Goal: Information Seeking & Learning: Learn about a topic

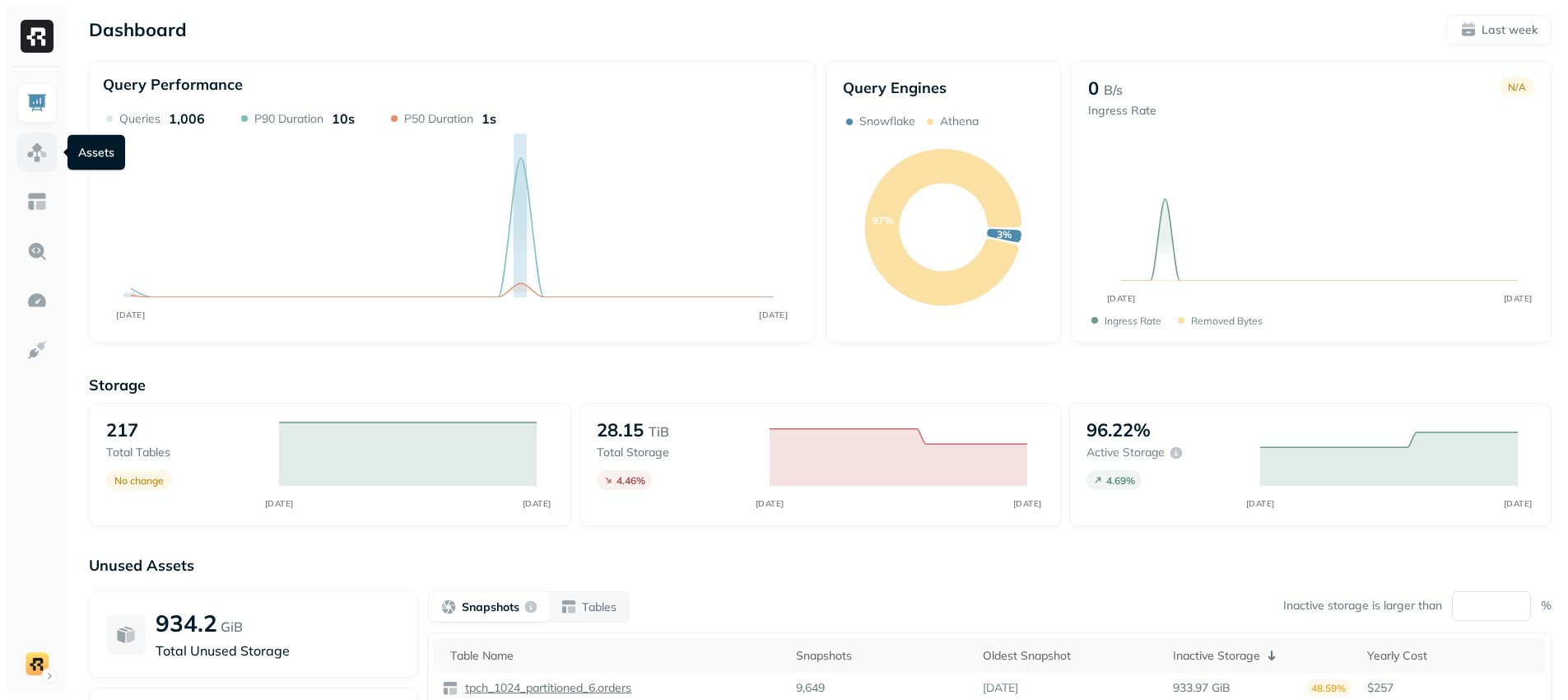
click at [36, 152] on img at bounding box center [36, 151] width 21 height 21
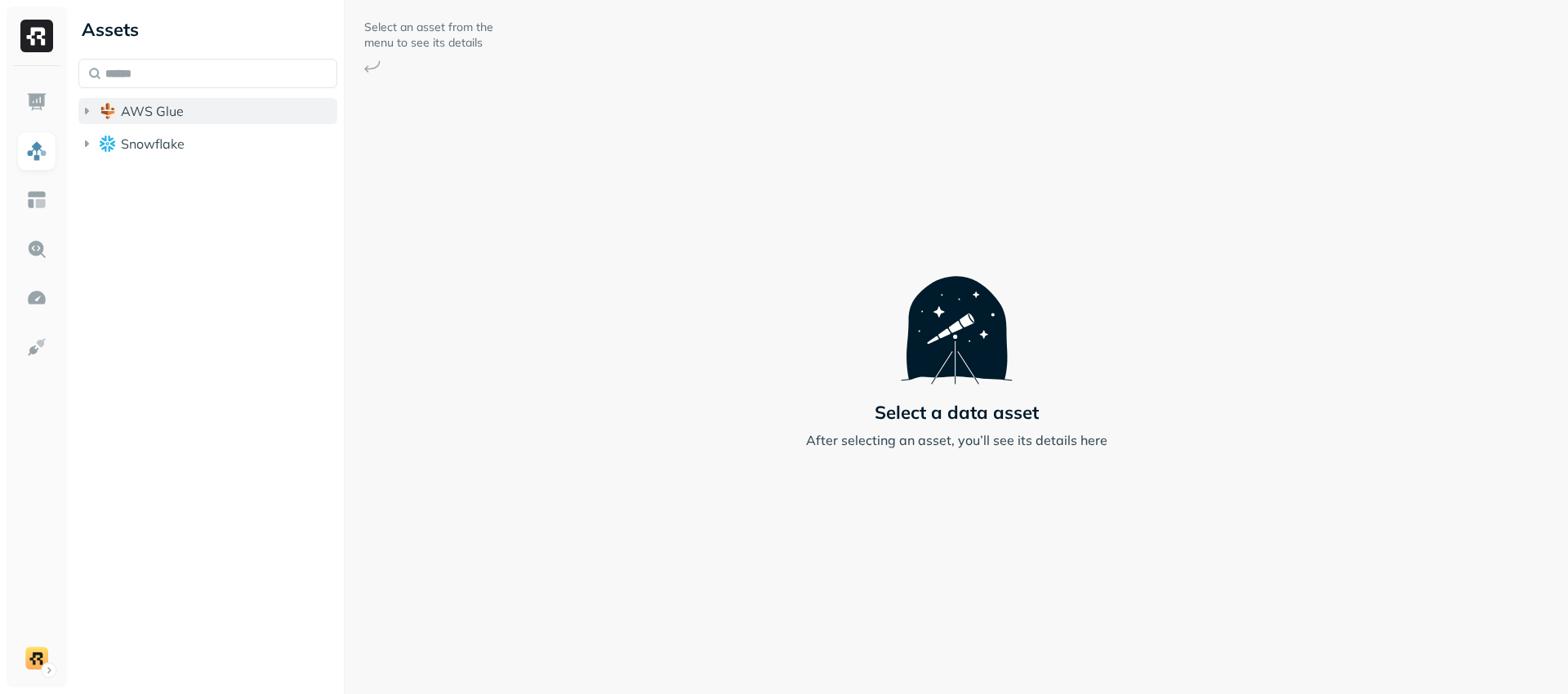
click at [167, 108] on span "AWS Glue" at bounding box center [153, 111] width 63 height 16
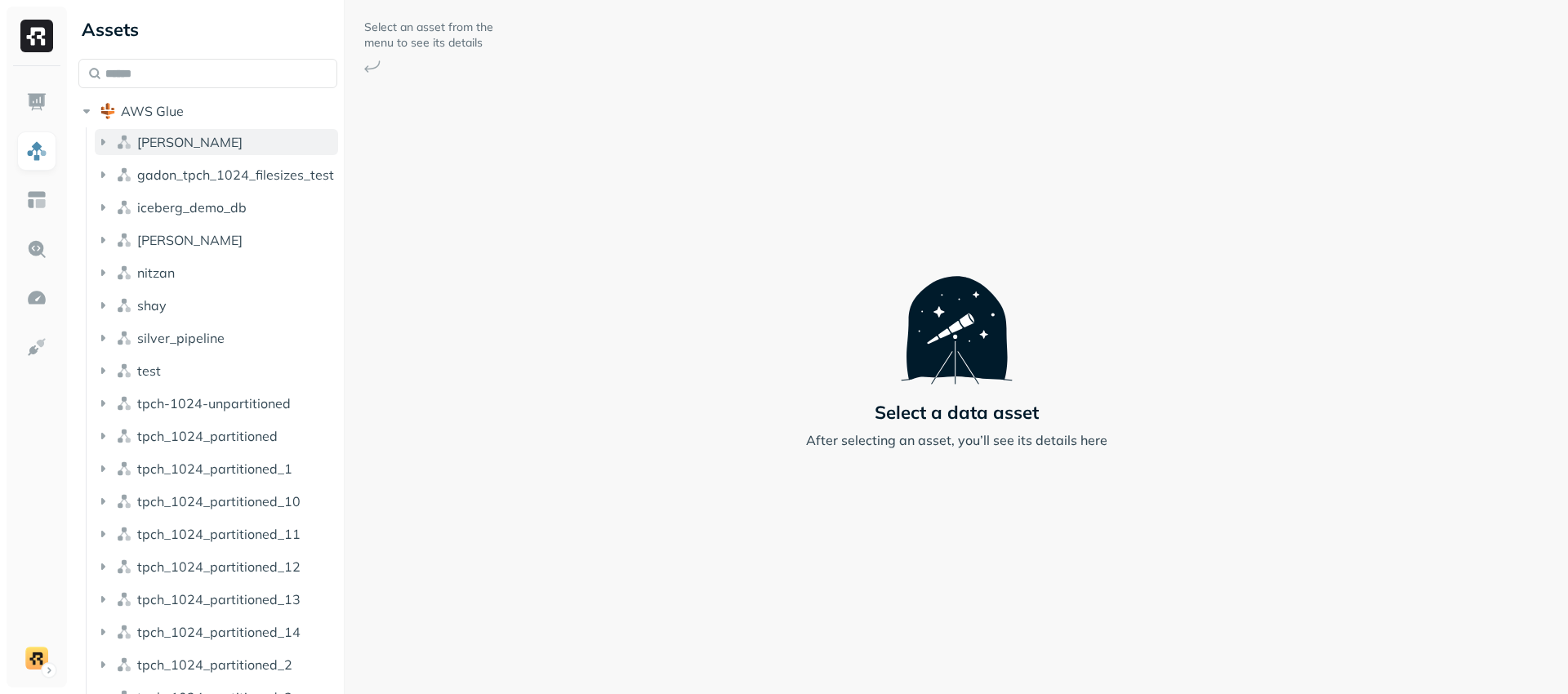
click at [166, 155] on button "[PERSON_NAME]" at bounding box center [216, 142] width 243 height 26
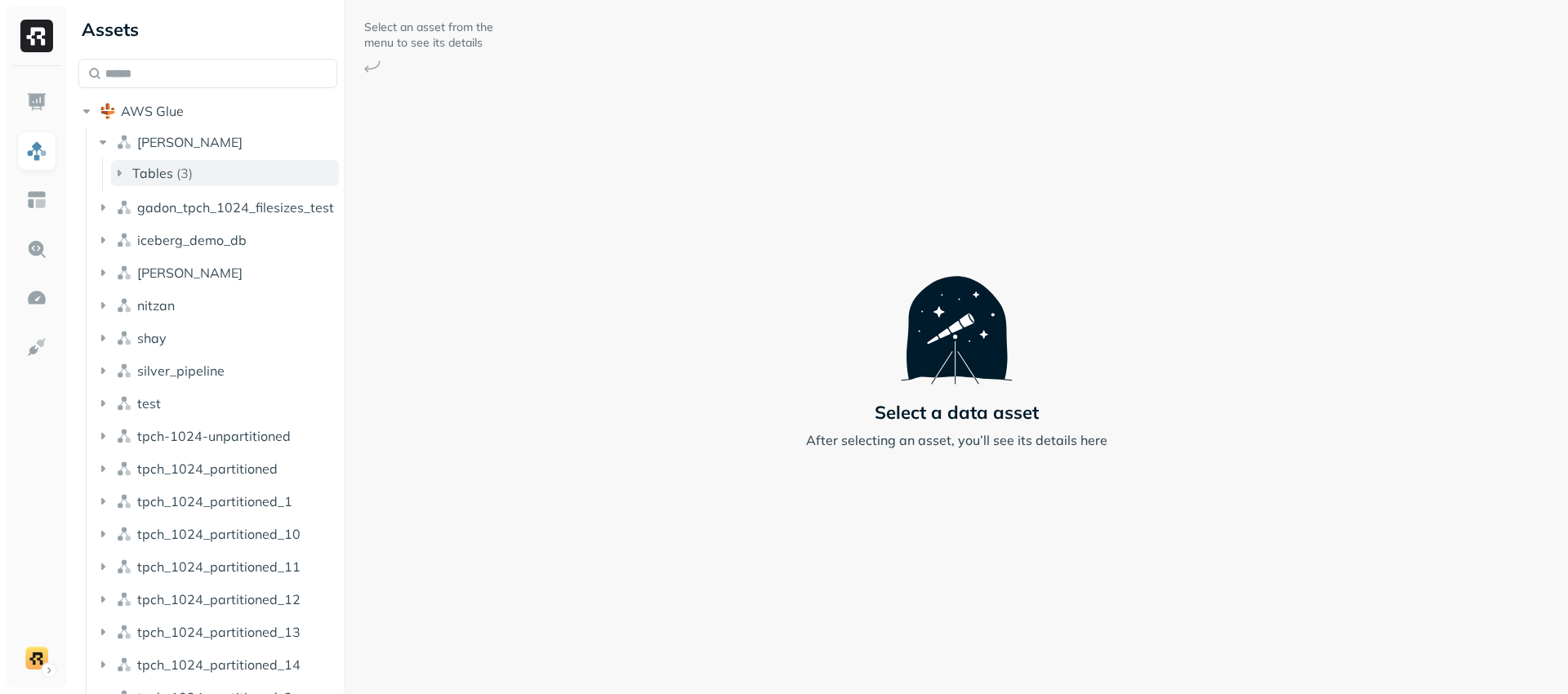
click at [164, 183] on button "Tables ( 3 )" at bounding box center [225, 173] width 228 height 26
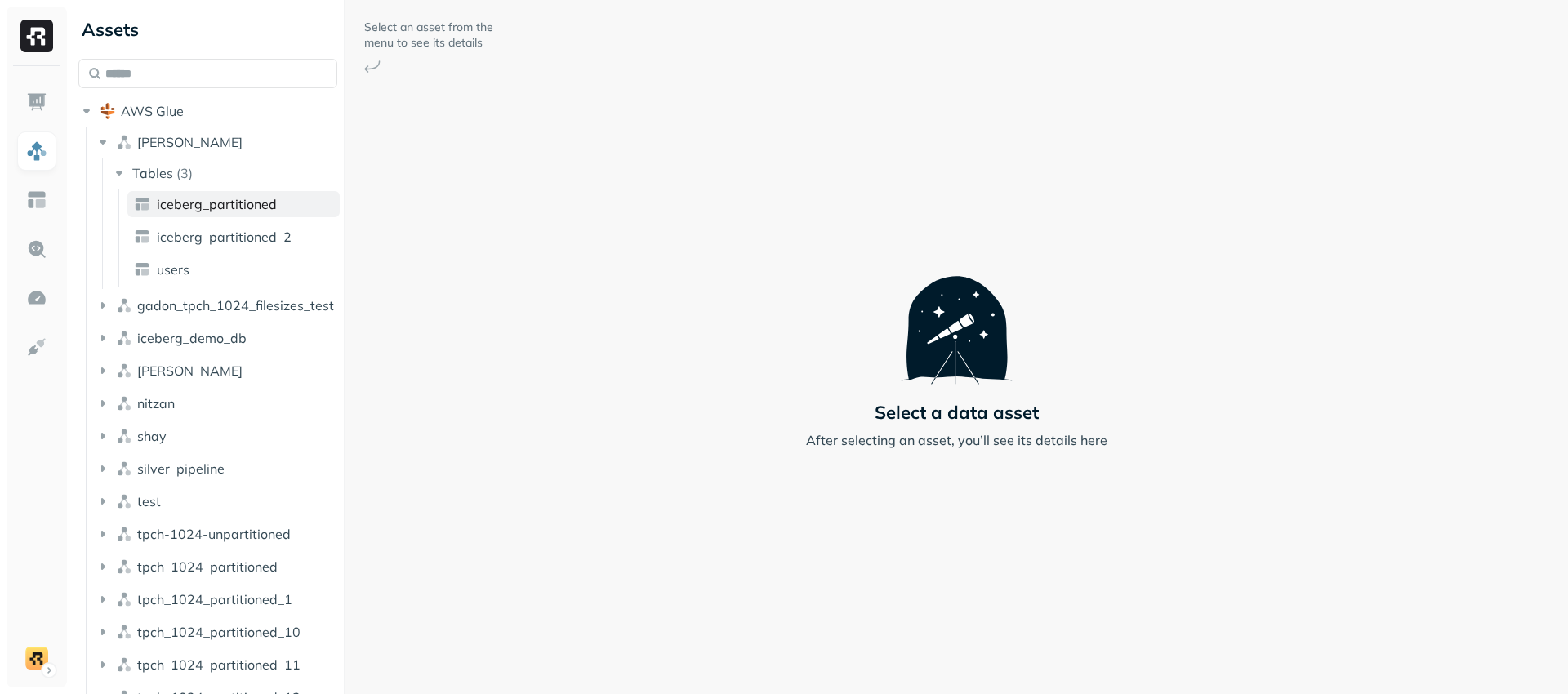
click at [165, 199] on span "iceberg_partitioned" at bounding box center [216, 204] width 120 height 16
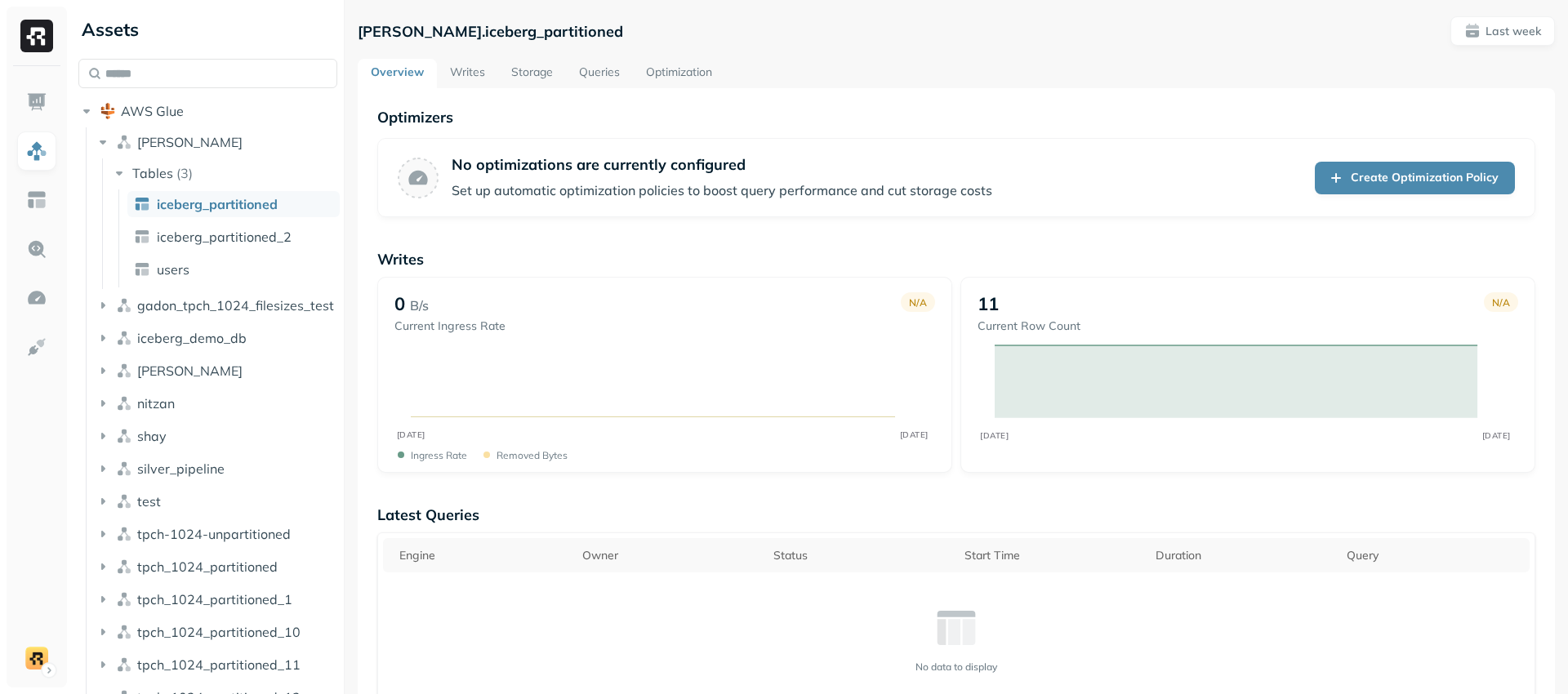
click at [476, 74] on link "Writes" at bounding box center [468, 73] width 61 height 30
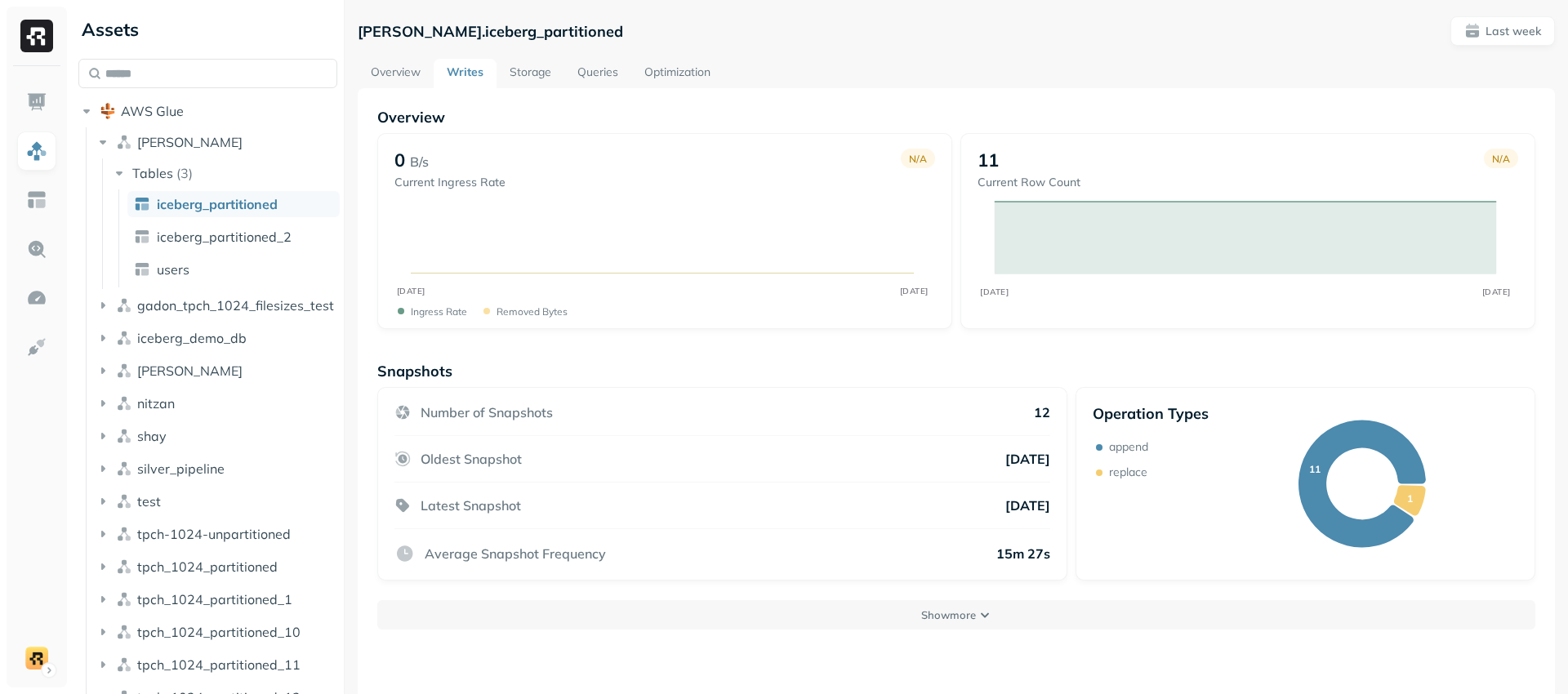
click at [537, 77] on link "Storage" at bounding box center [530, 73] width 68 height 30
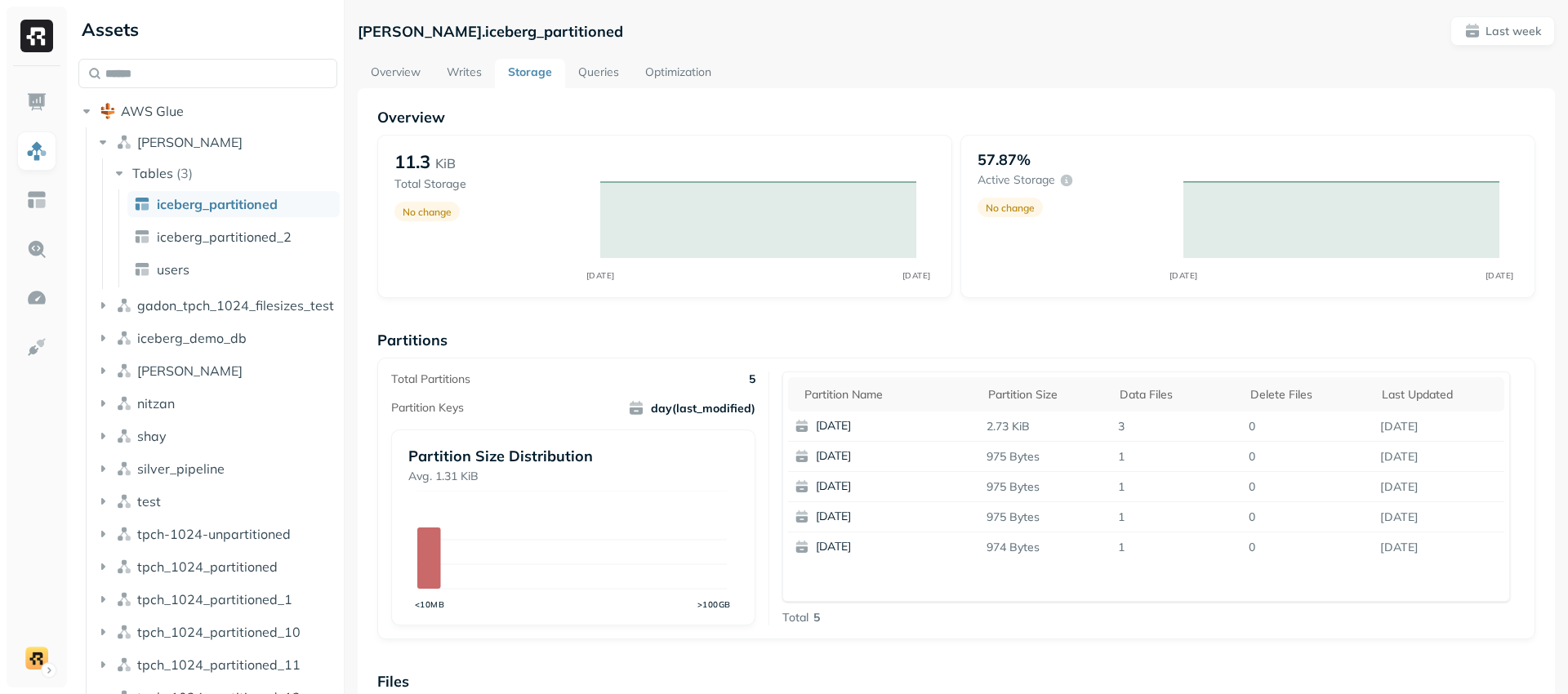
click at [594, 78] on link "Queries" at bounding box center [599, 73] width 67 height 30
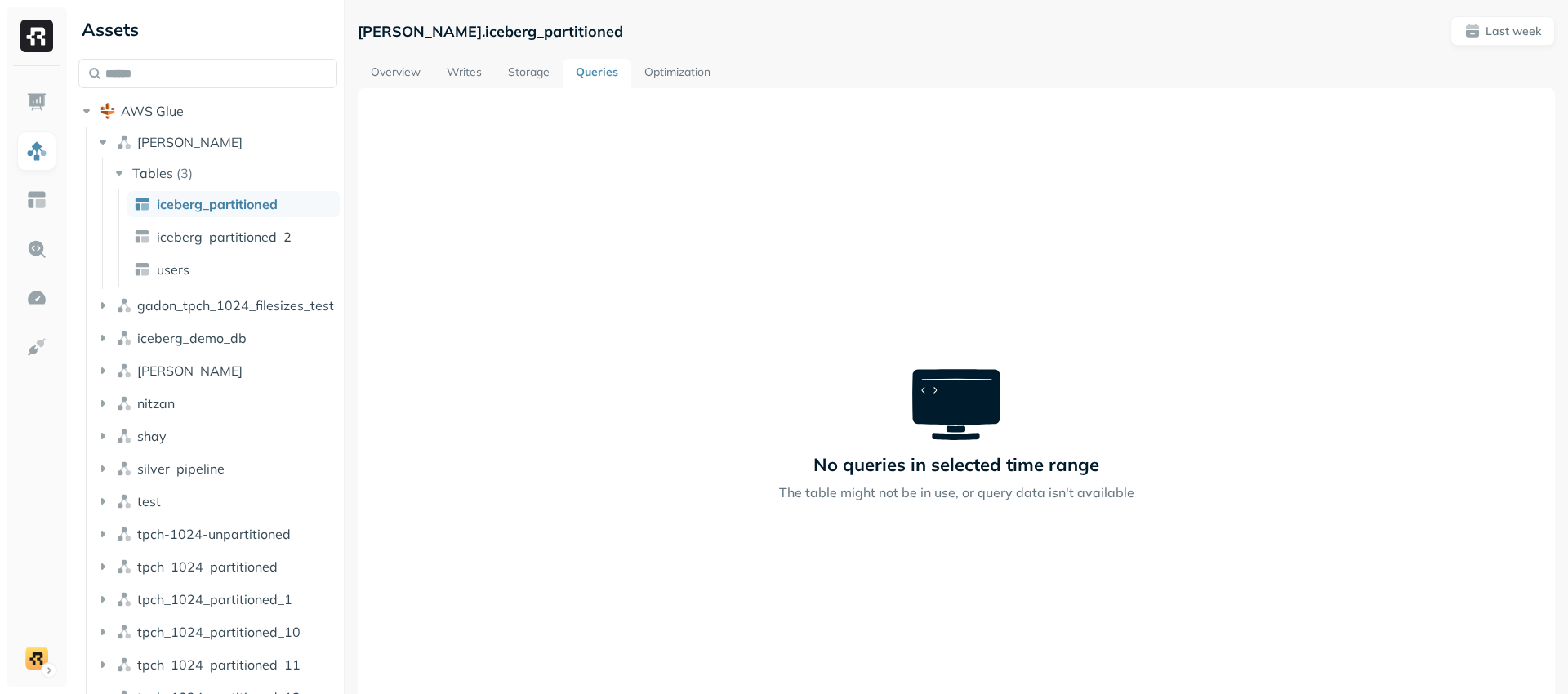
click at [670, 77] on link "Optimization" at bounding box center [677, 73] width 92 height 30
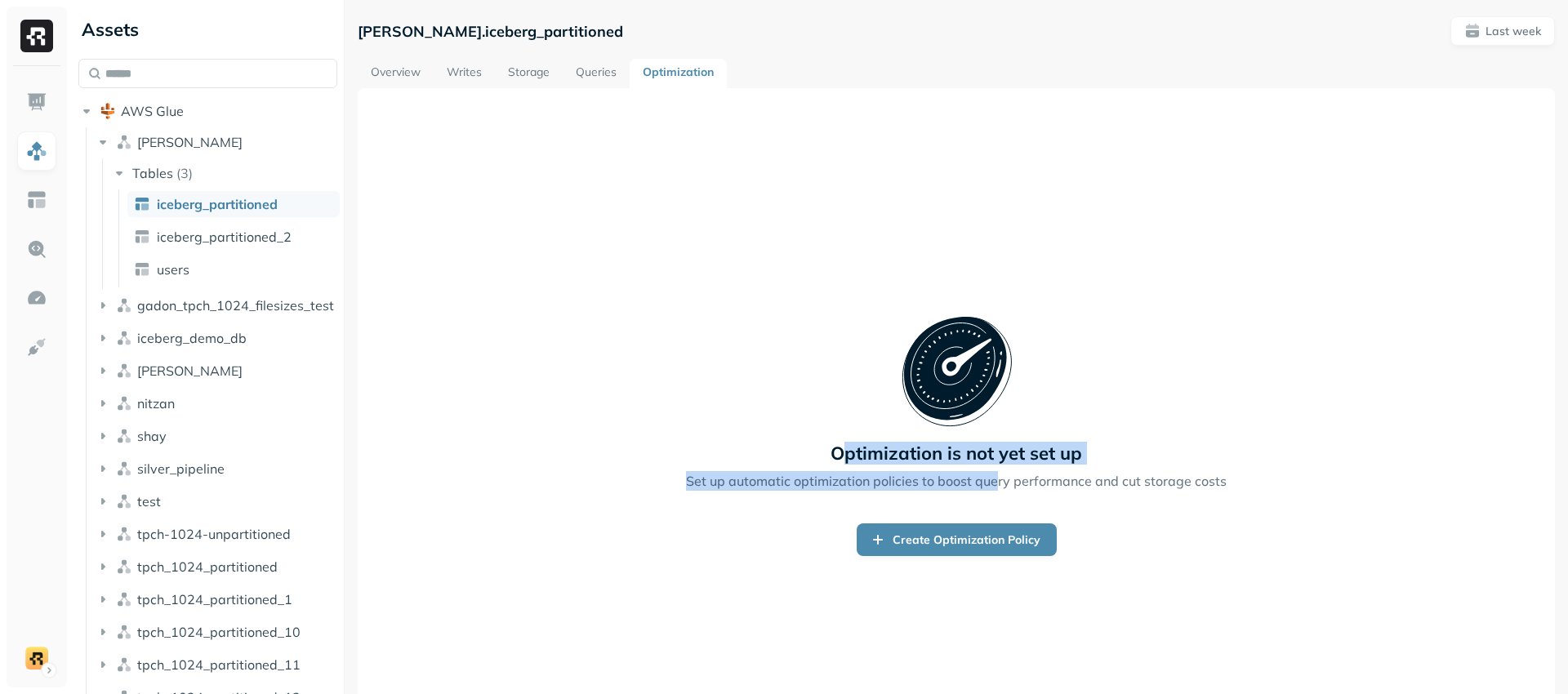
drag, startPoint x: 843, startPoint y: 445, endPoint x: 992, endPoint y: 478, distance: 152.6
click at [992, 478] on div "Optimization is not yet set up Set up automatic optimization policies to boost …" at bounding box center [956, 435] width 1158 height 241
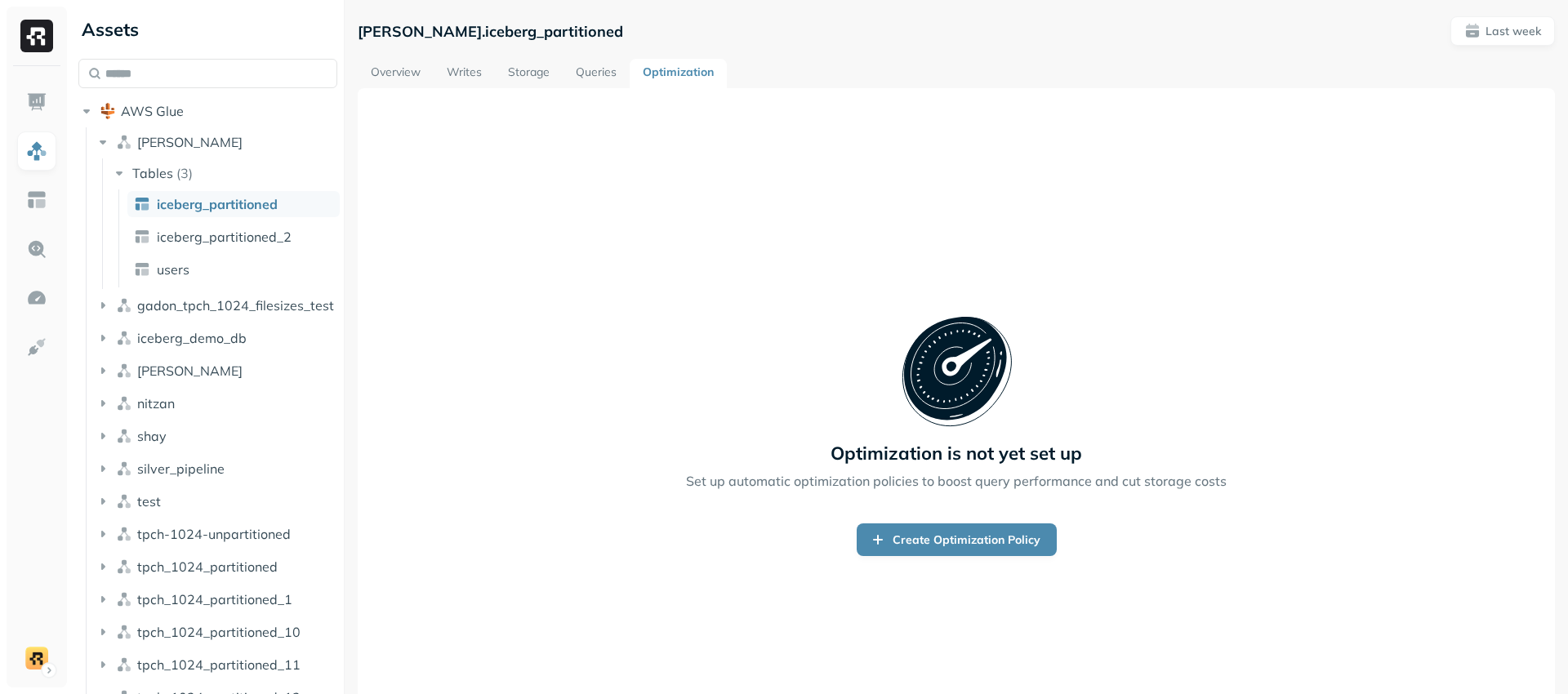
click at [908, 431] on div "Optimization is not yet set up" at bounding box center [956, 389] width 251 height 150
drag, startPoint x: 953, startPoint y: 458, endPoint x: 949, endPoint y: 479, distance: 21.4
click at [949, 479] on div "Optimization is not yet set up Set up automatic optimization policies to boost …" at bounding box center [956, 435] width 1158 height 241
click at [916, 455] on p "Optimization is not yet set up" at bounding box center [956, 453] width 251 height 23
drag, startPoint x: 939, startPoint y: 472, endPoint x: 962, endPoint y: 488, distance: 28.0
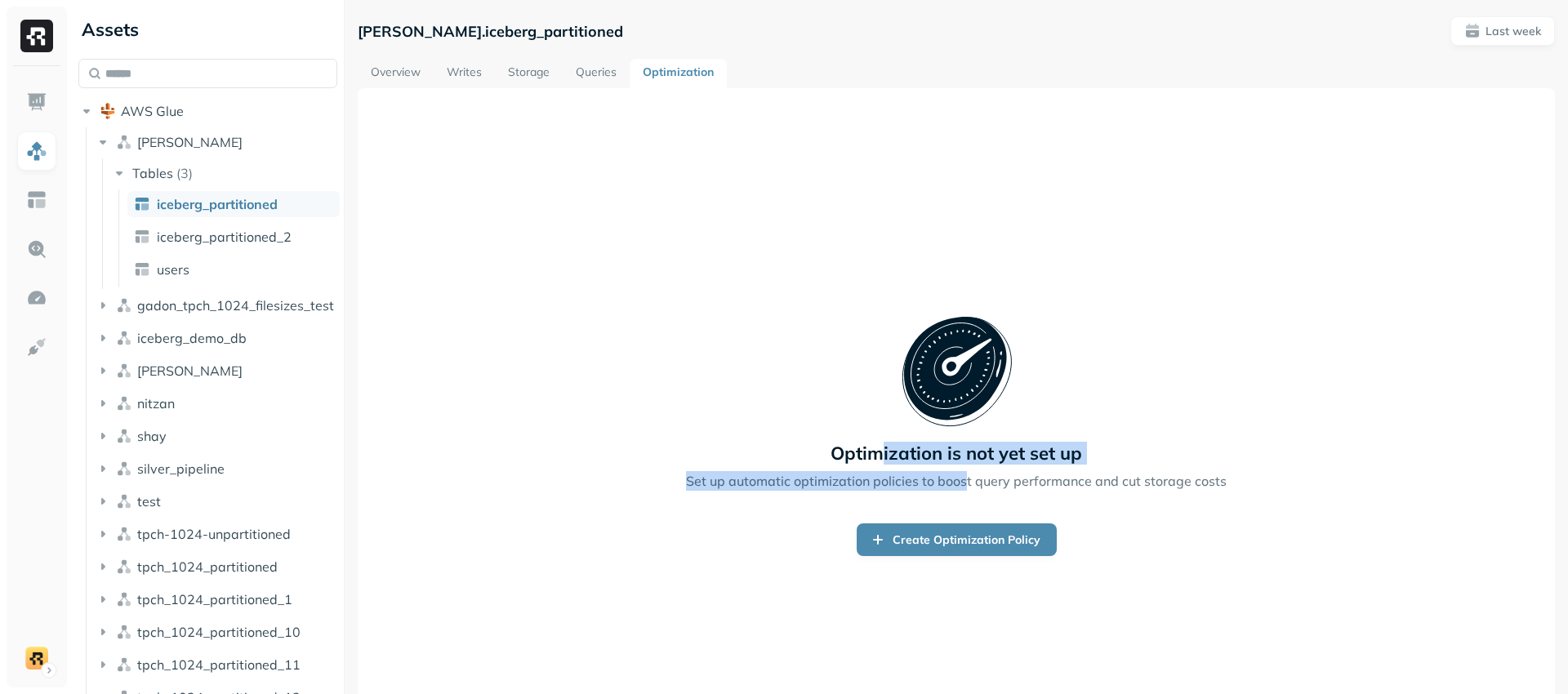
click at [963, 488] on div "Optimization is not yet set up Set up automatic optimization policies to boost …" at bounding box center [956, 435] width 1158 height 241
click at [894, 452] on p "Optimization is not yet set up" at bounding box center [956, 453] width 251 height 23
drag, startPoint x: 944, startPoint y: 363, endPoint x: 816, endPoint y: 350, distance: 128.7
click at [816, 350] on div "Optimization is not yet set up Set up automatic optimization policies to boost …" at bounding box center [956, 435] width 1158 height 241
drag, startPoint x: 965, startPoint y: 360, endPoint x: 810, endPoint y: 333, distance: 157.3
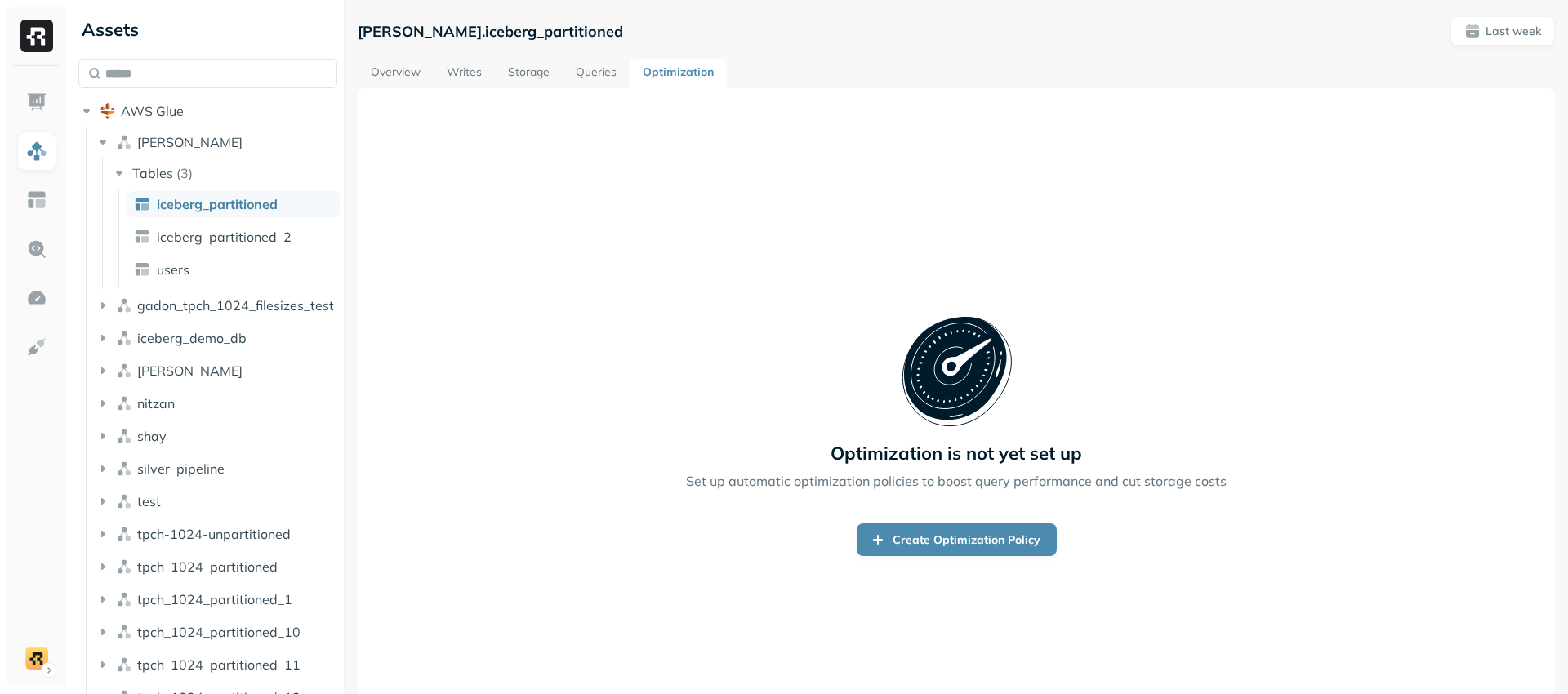
click at [830, 335] on div "Optimization is not yet set up" at bounding box center [956, 389] width 251 height 150
drag, startPoint x: 912, startPoint y: 347, endPoint x: 1058, endPoint y: 348, distance: 146.0
click at [1057, 349] on div "Optimization is not yet set up" at bounding box center [956, 389] width 251 height 150
click at [392, 75] on link "Overview" at bounding box center [396, 73] width 76 height 30
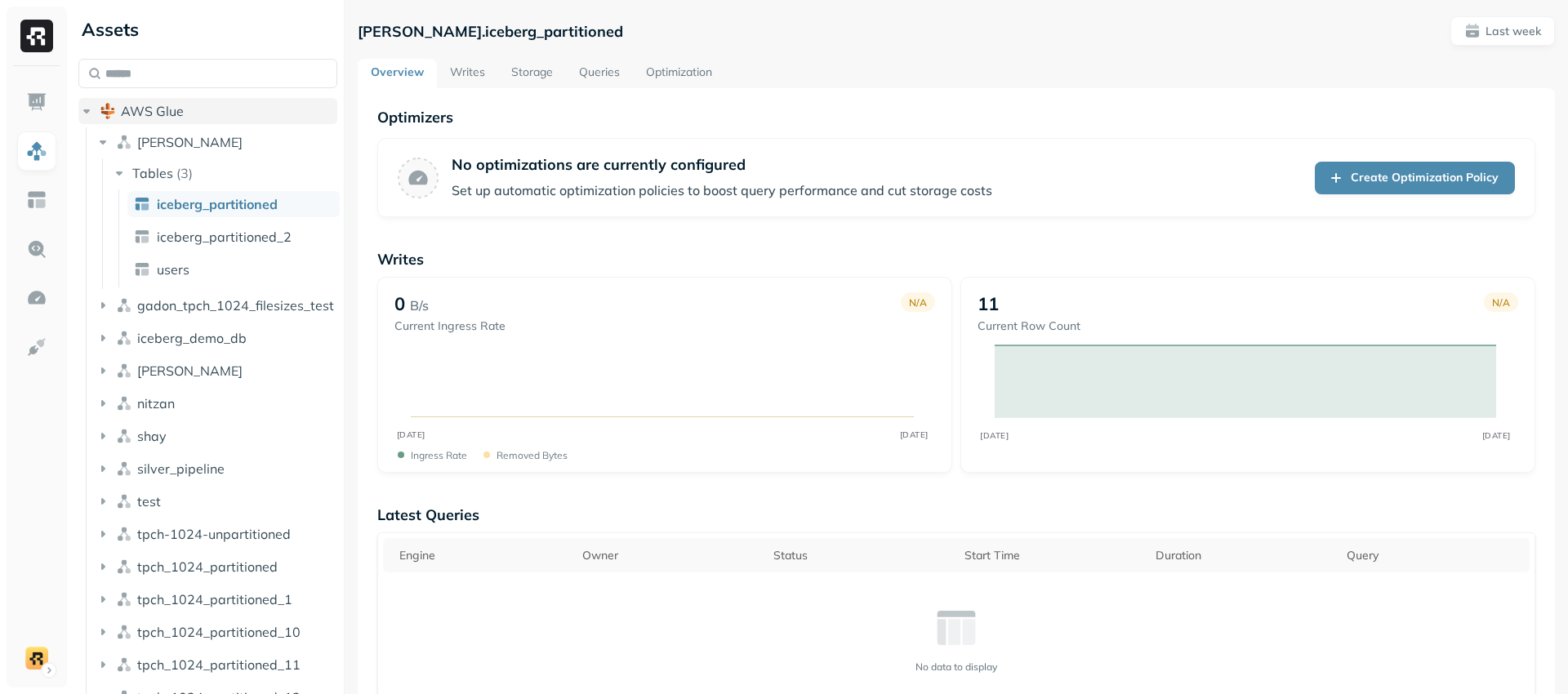
click at [170, 118] on span "AWS Glue" at bounding box center [153, 111] width 63 height 16
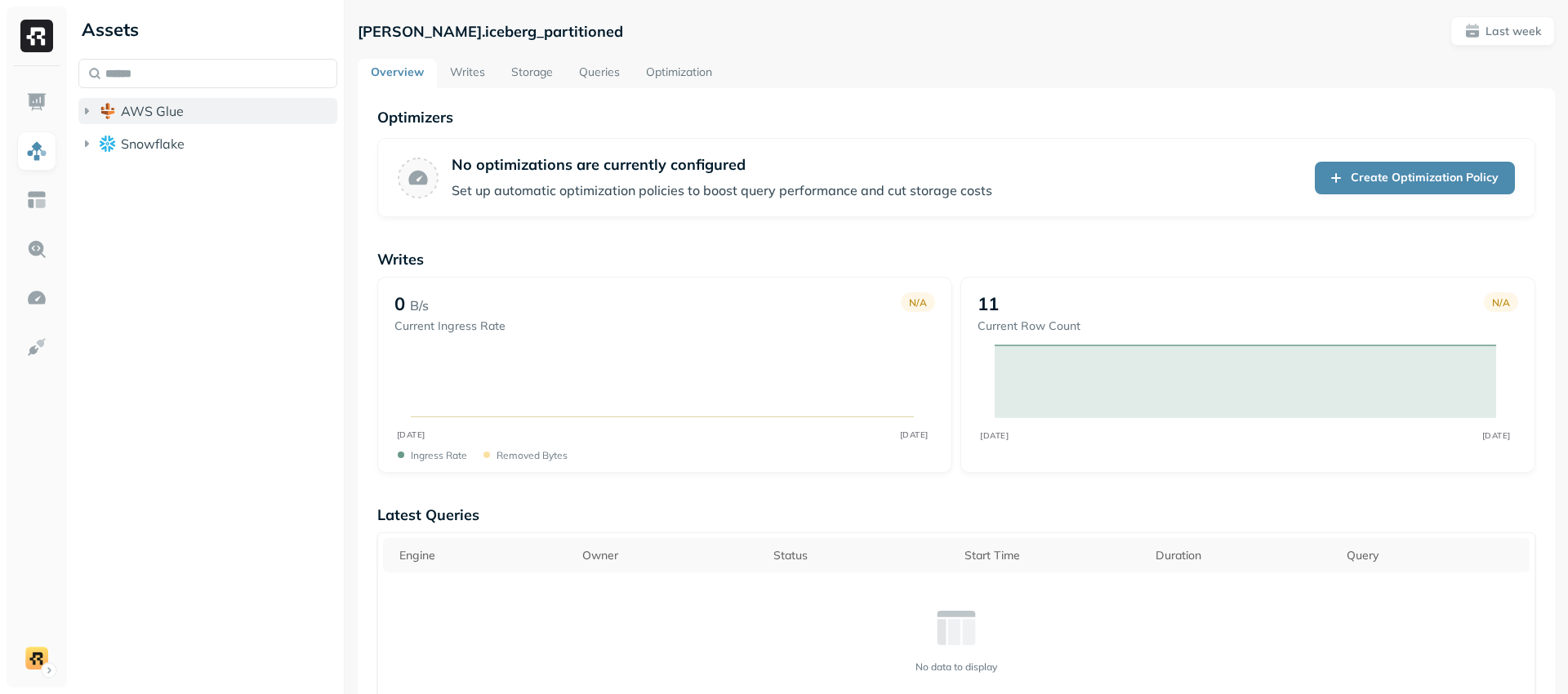
click at [170, 118] on span "AWS Glue" at bounding box center [153, 111] width 63 height 16
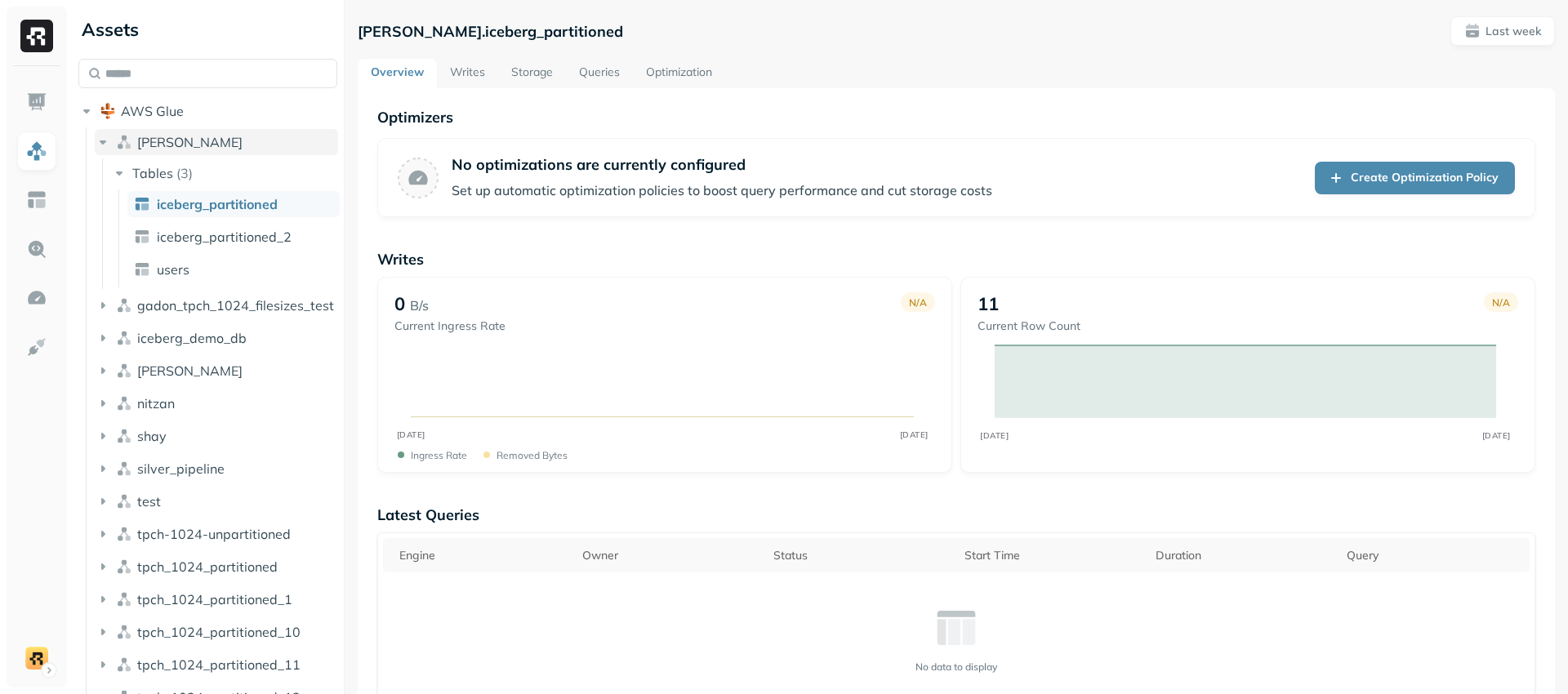
click at [191, 141] on button "[PERSON_NAME]" at bounding box center [216, 142] width 243 height 26
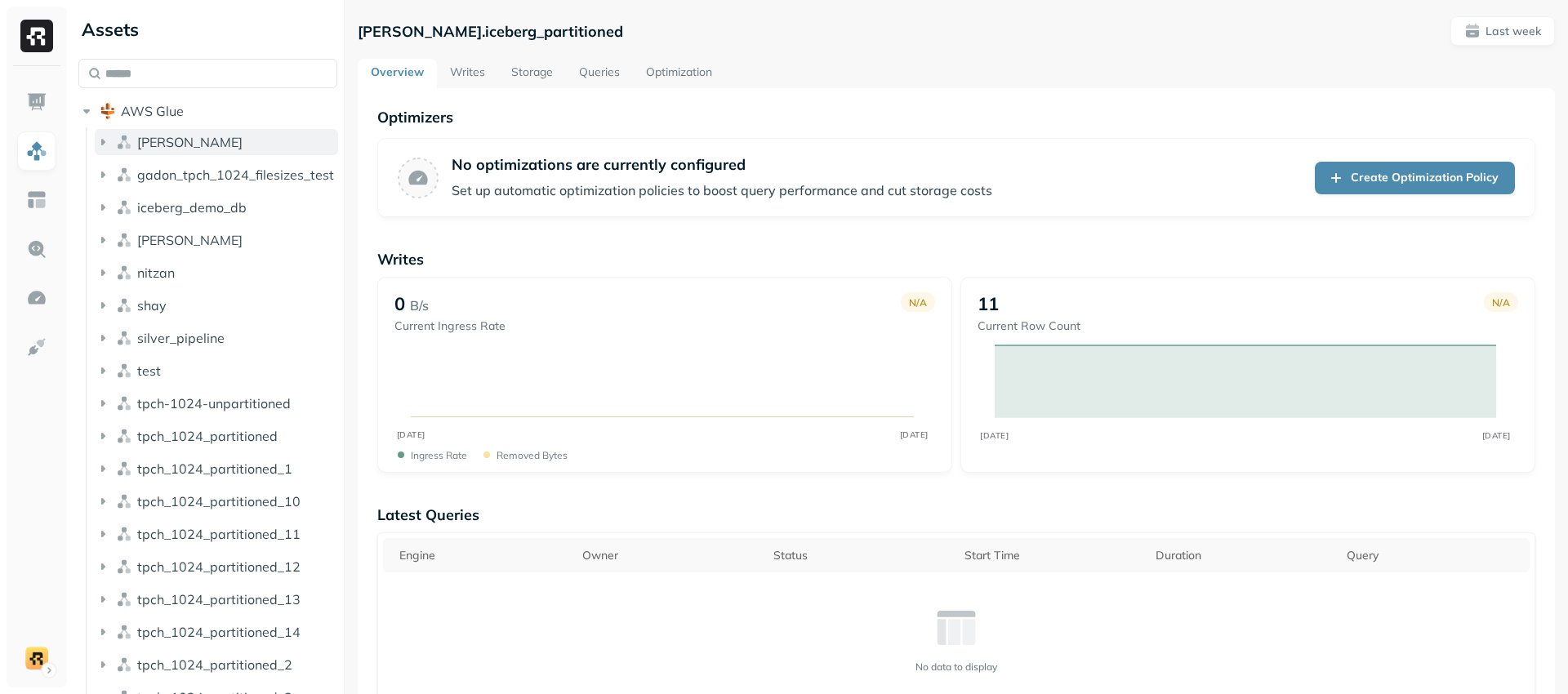
click at [192, 142] on button "[PERSON_NAME]" at bounding box center [216, 142] width 243 height 26
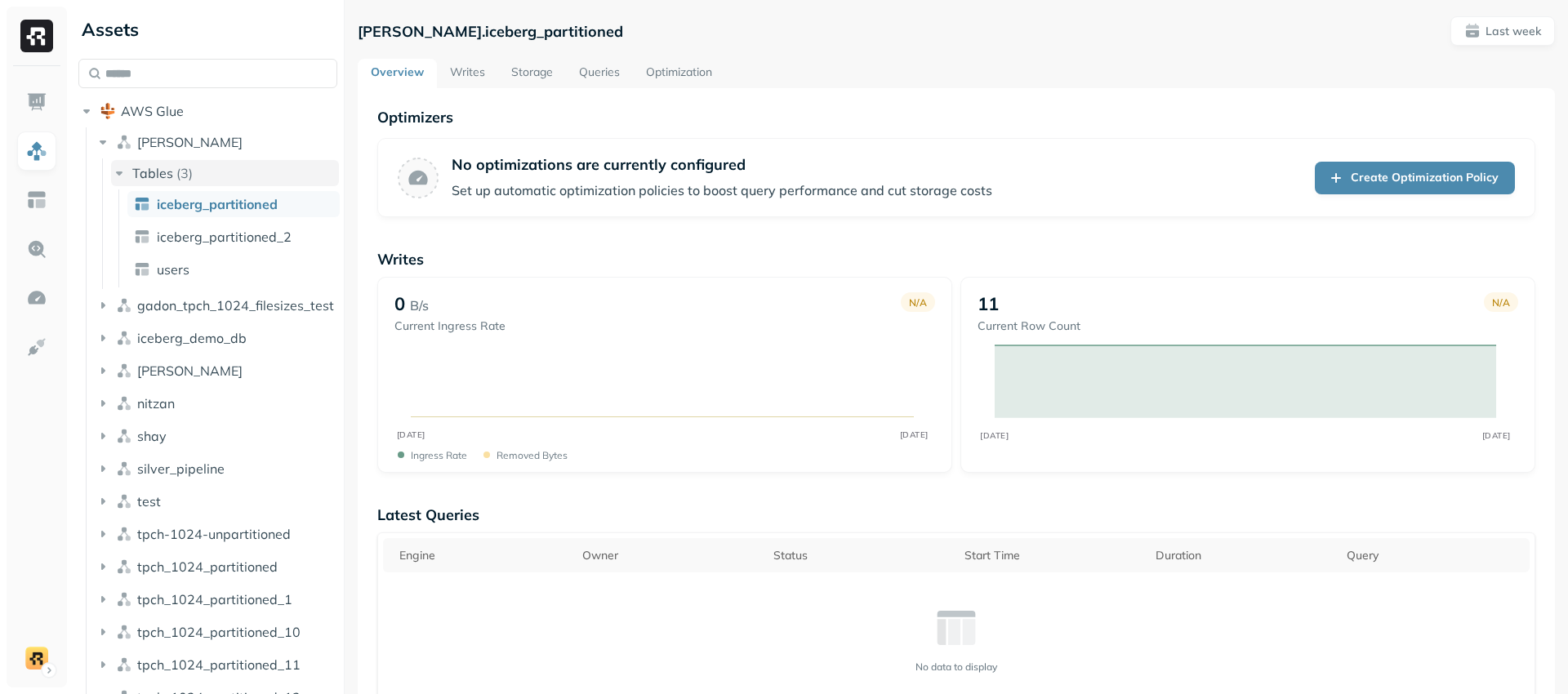
click at [194, 172] on button "Tables ( 3 )" at bounding box center [225, 173] width 228 height 26
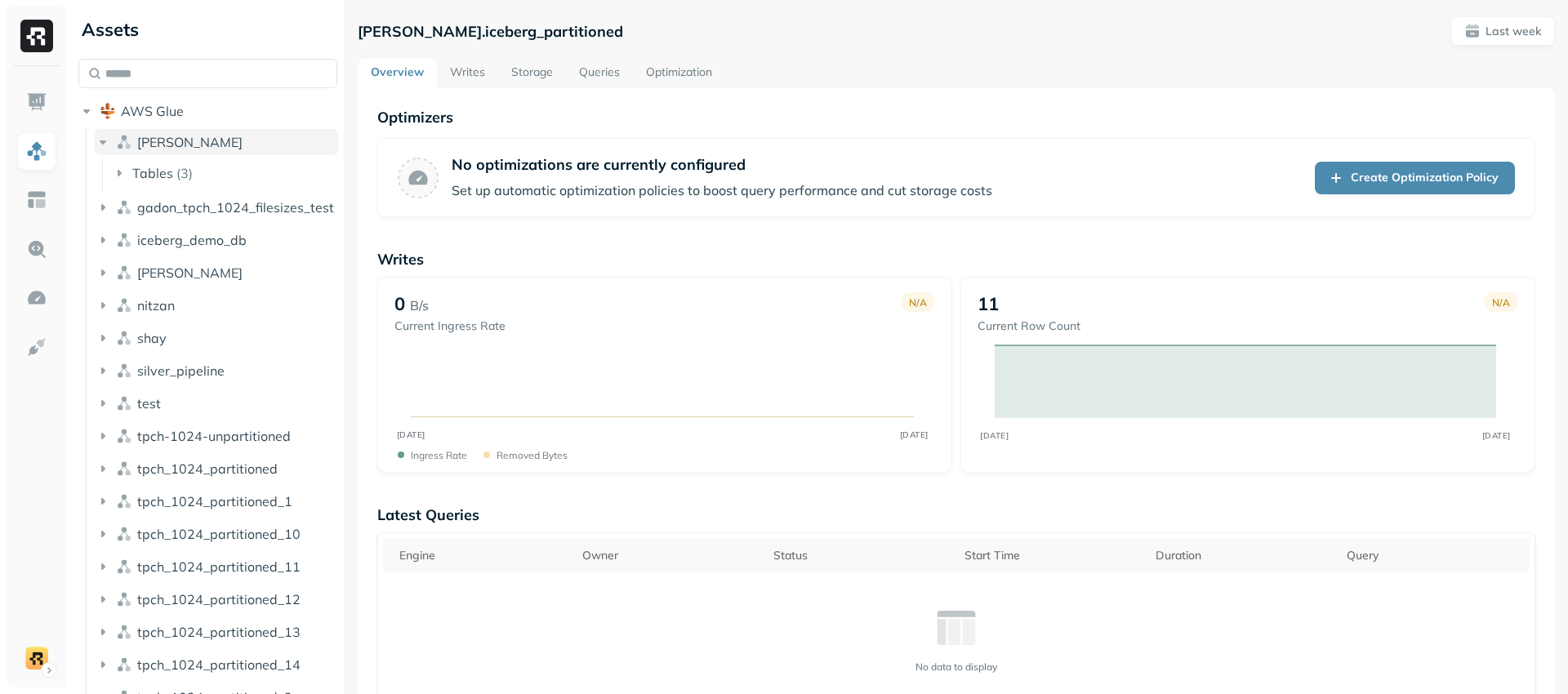
click at [184, 141] on button "[PERSON_NAME]" at bounding box center [216, 142] width 243 height 26
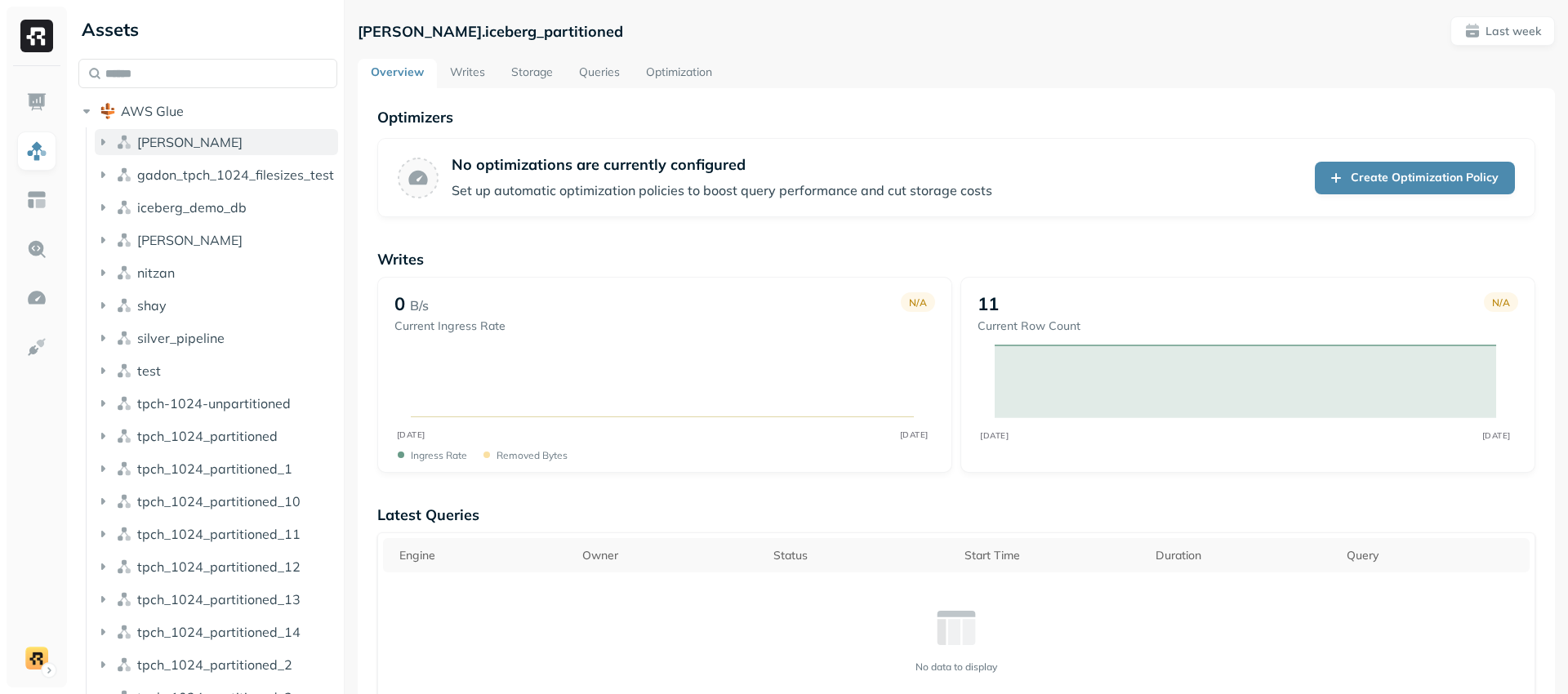
click at [181, 145] on button "[PERSON_NAME]" at bounding box center [216, 142] width 243 height 26
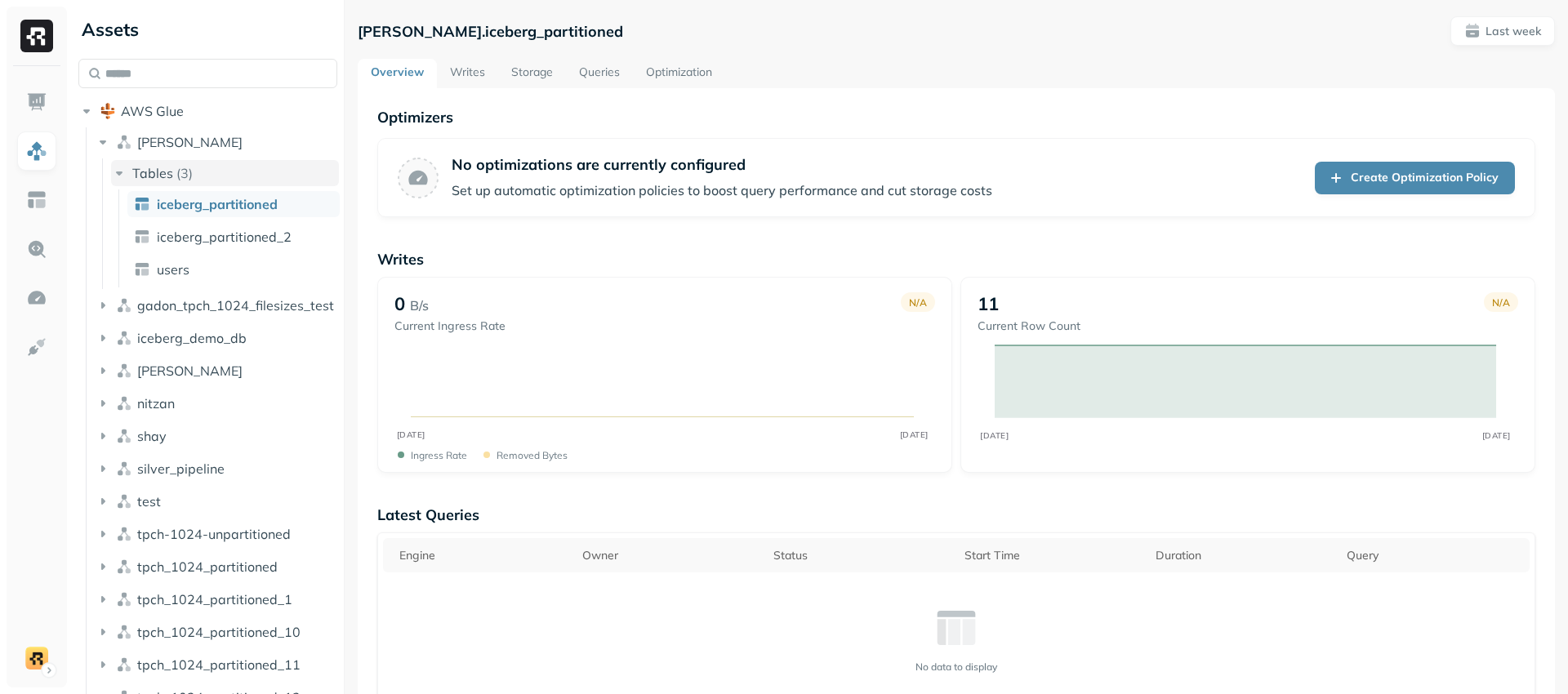
click at [186, 164] on button "Tables ( 3 )" at bounding box center [225, 173] width 228 height 26
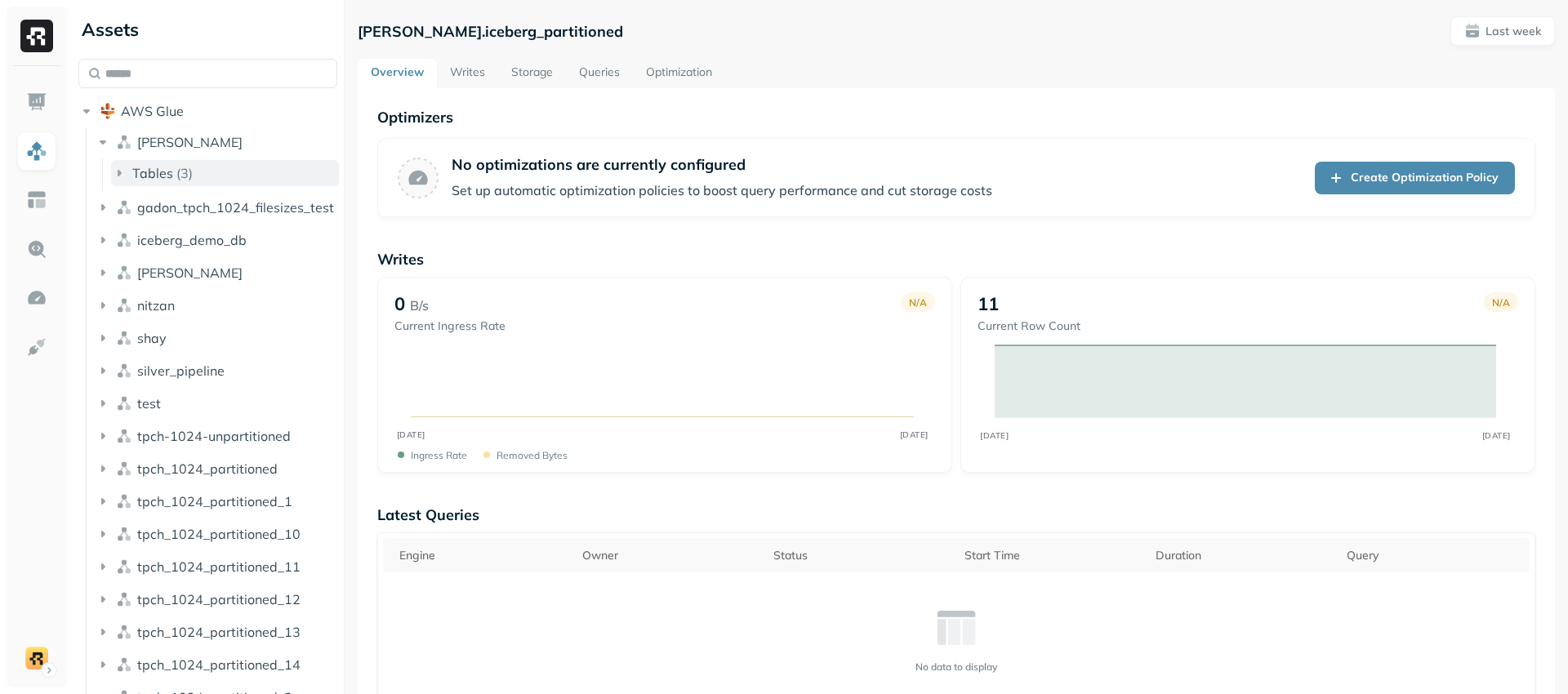
click at [206, 171] on button "Tables ( 3 )" at bounding box center [225, 173] width 228 height 26
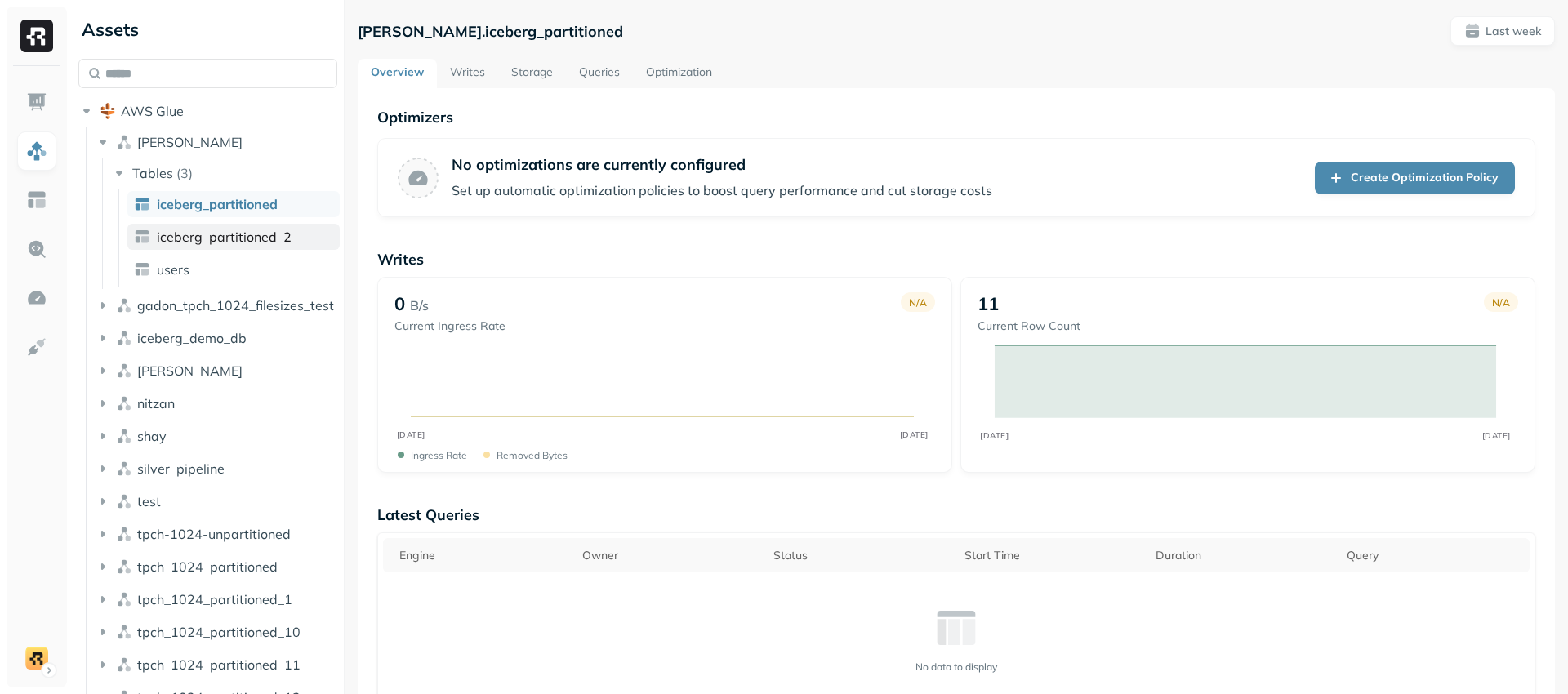
click at [233, 235] on span "iceberg_partitioned_2" at bounding box center [223, 237] width 135 height 16
